Goal: Information Seeking & Learning: Learn about a topic

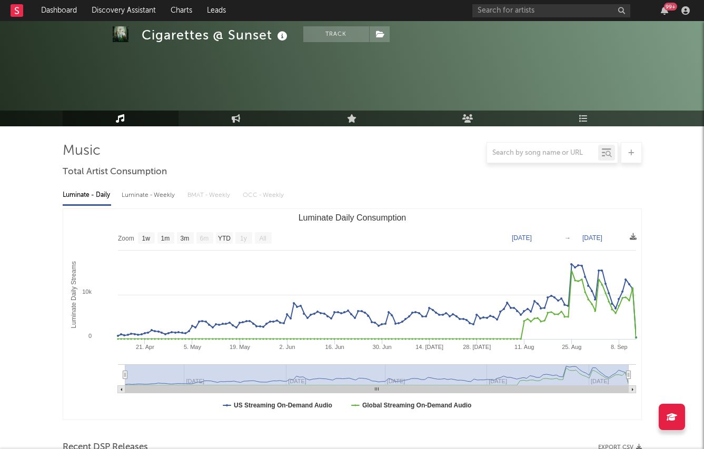
select select "1w"
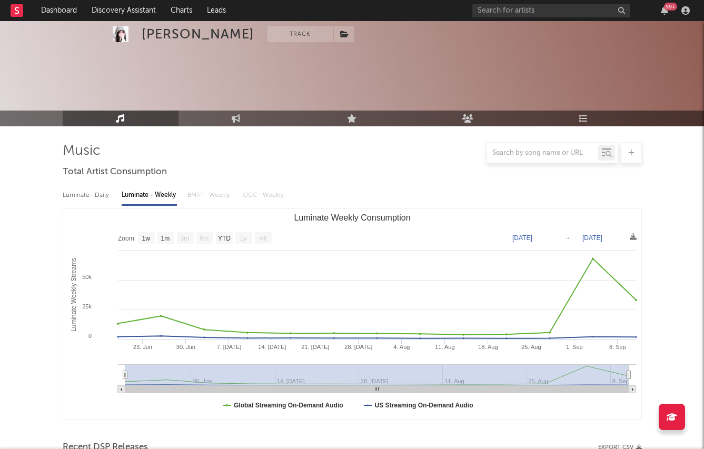
select select "1w"
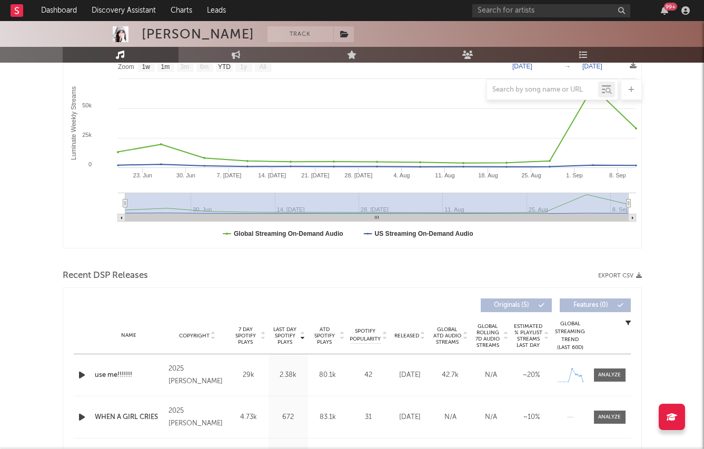
scroll to position [154, 0]
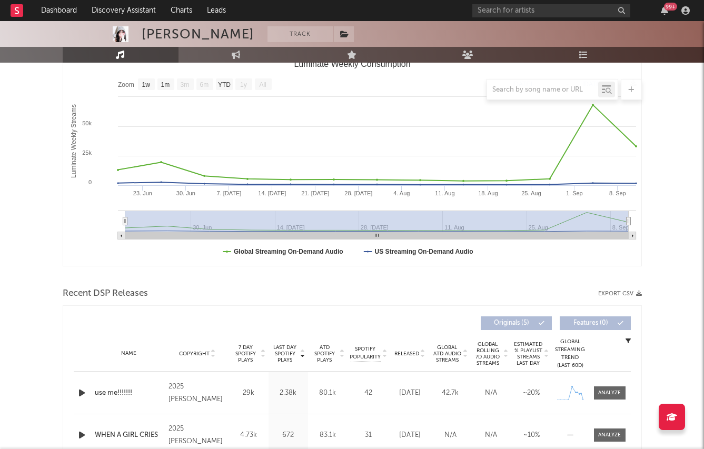
click at [668, 109] on div "[PERSON_NAME] Track [GEOGRAPHIC_DATA] | Alternative Edit Track Benchmark Summar…" at bounding box center [352, 383] width 704 height 1033
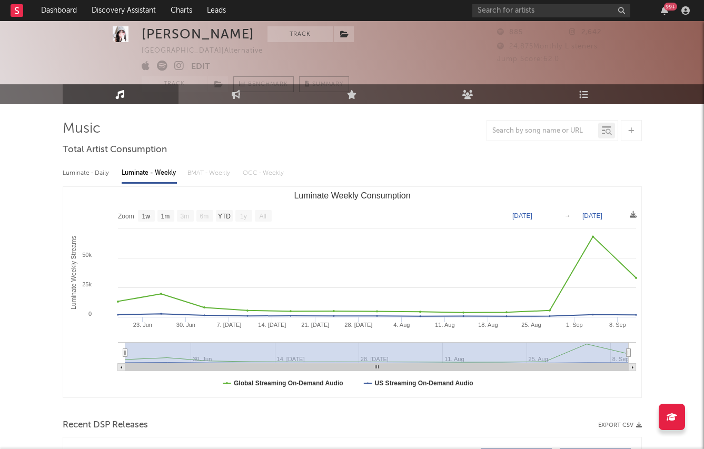
scroll to position [25, 0]
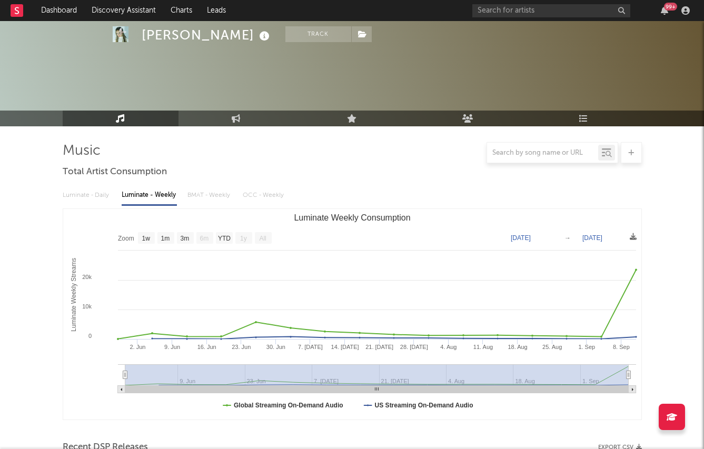
select select "1w"
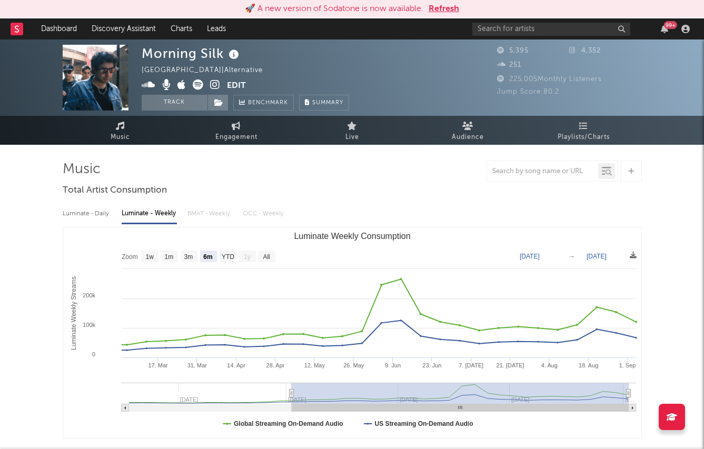
select select "6m"
click at [436, 5] on button "Refresh" at bounding box center [444, 9] width 31 height 13
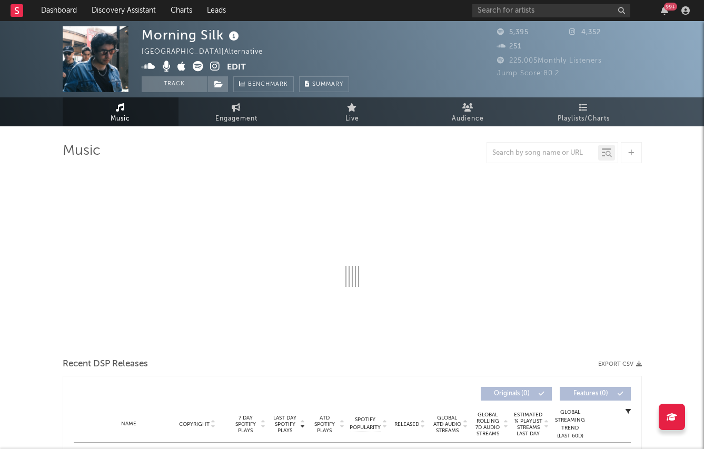
select select "6m"
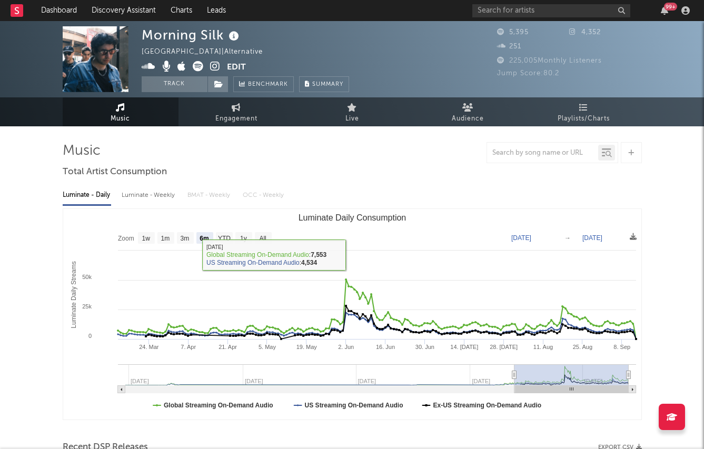
click at [83, 68] on img at bounding box center [96, 59] width 66 height 66
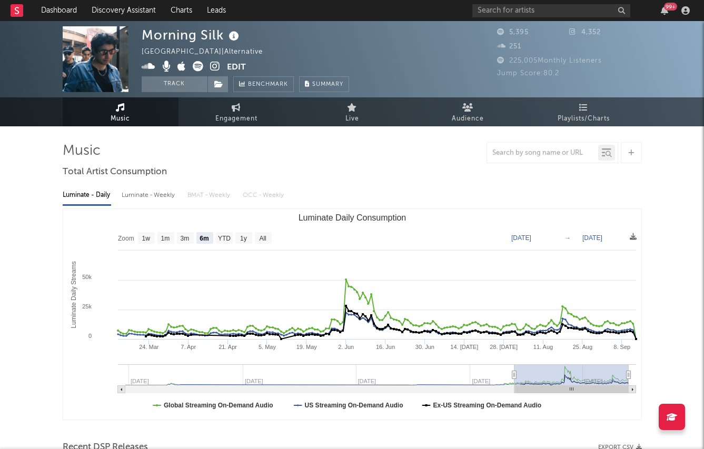
click at [218, 69] on icon at bounding box center [215, 66] width 10 height 11
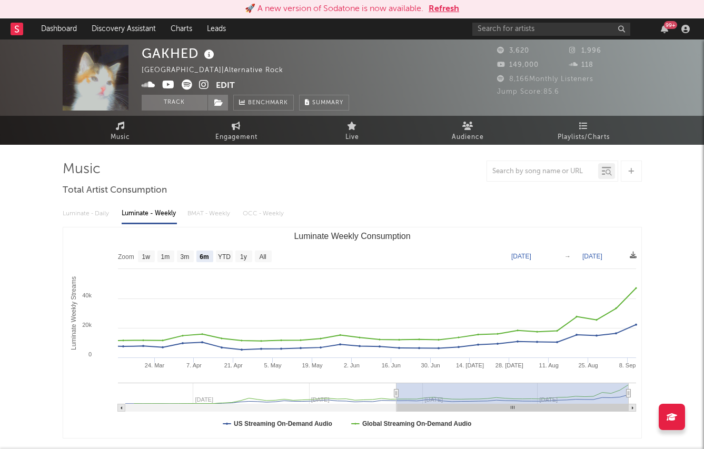
select select "6m"
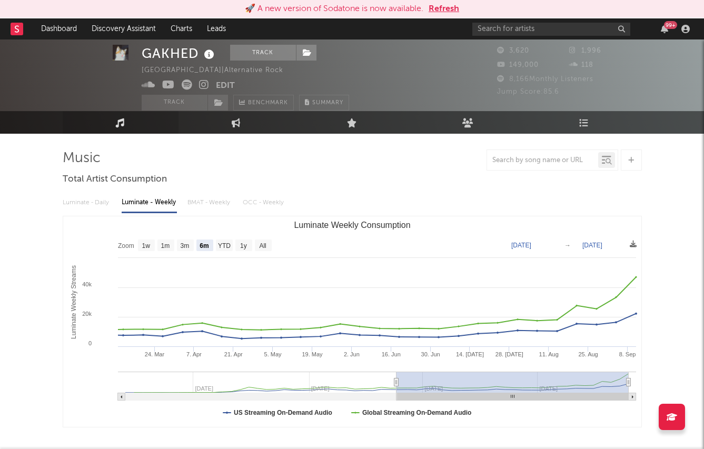
scroll to position [17, 0]
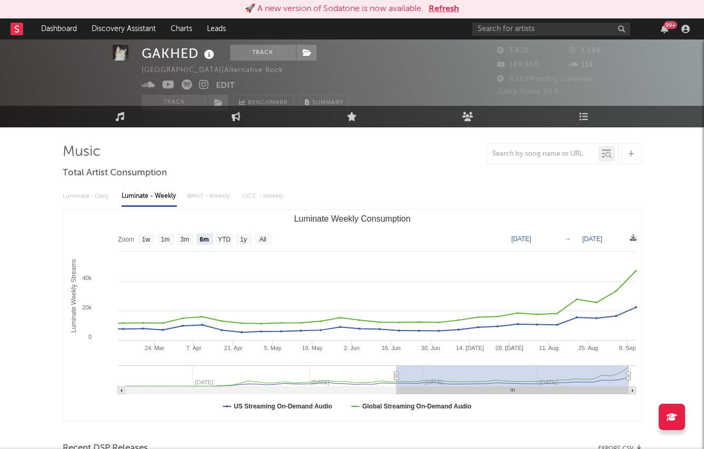
click at [446, 14] on button "Refresh" at bounding box center [444, 9] width 31 height 13
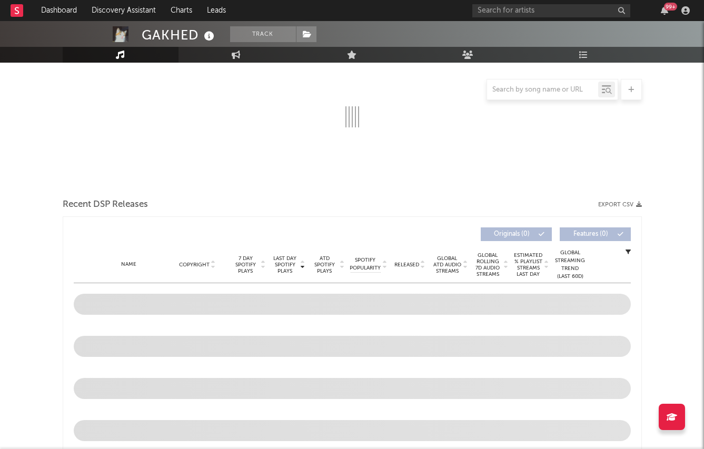
select select "6m"
